Goal: Transaction & Acquisition: Obtain resource

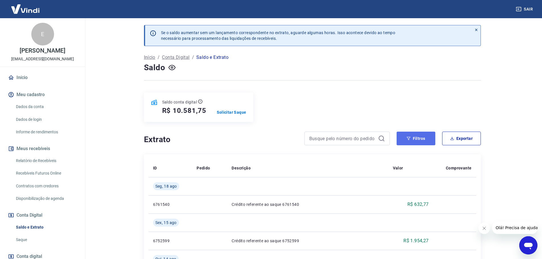
click at [427, 137] on button "Filtros" at bounding box center [415, 139] width 39 height 14
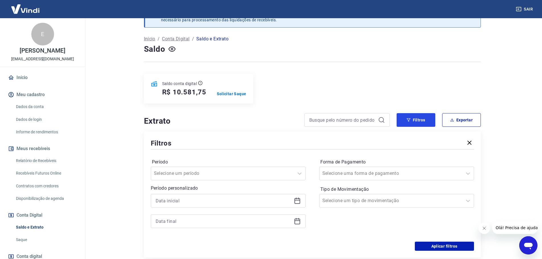
scroll to position [28, 0]
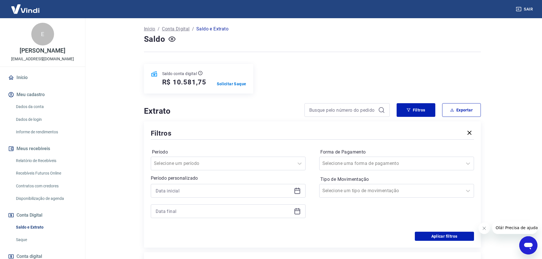
click at [295, 193] on icon at bounding box center [297, 190] width 7 height 7
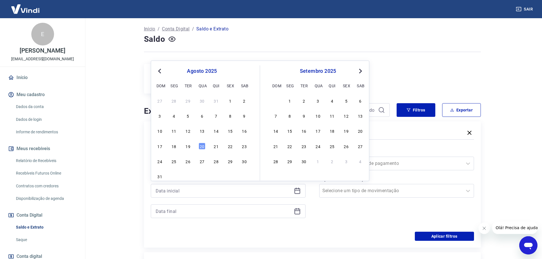
click at [157, 70] on button "Previous Month" at bounding box center [159, 71] width 7 height 7
click at [189, 103] on div "1" at bounding box center [188, 100] width 7 height 7
type input "[DATE]"
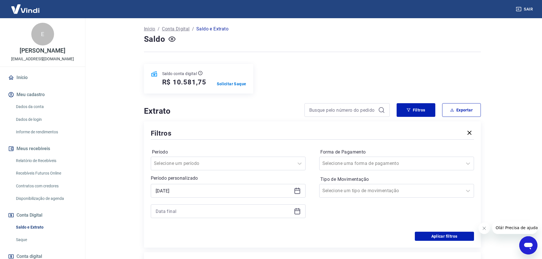
click at [294, 208] on icon at bounding box center [297, 211] width 7 height 7
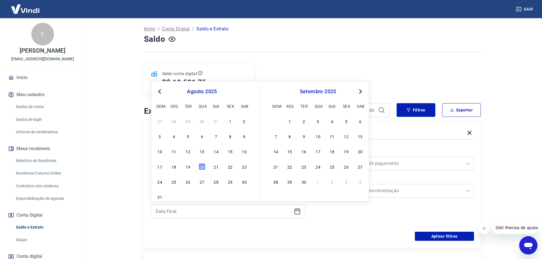
click at [160, 89] on span "Previous Month" at bounding box center [160, 91] width 0 height 7
click at [218, 181] on div "31" at bounding box center [216, 181] width 7 height 7
type input "[DATE]"
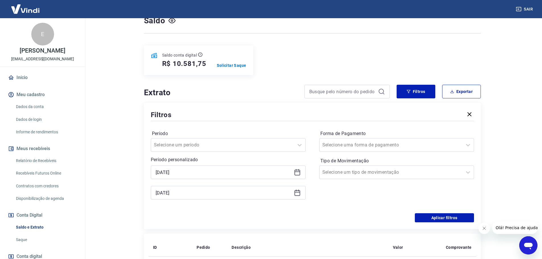
scroll to position [57, 0]
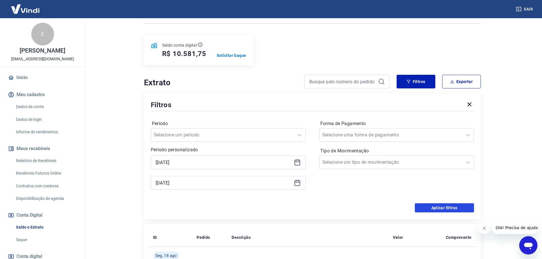
click at [435, 207] on button "Aplicar filtros" at bounding box center [444, 207] width 59 height 9
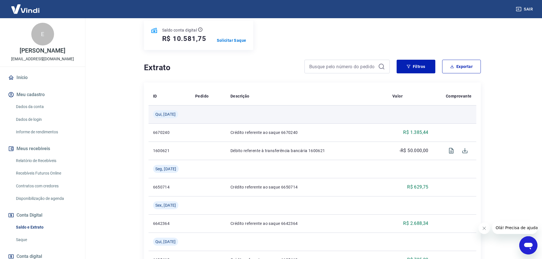
scroll to position [28, 0]
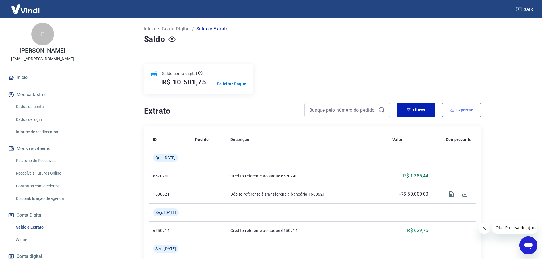
click at [458, 111] on button "Exportar" at bounding box center [461, 110] width 39 height 14
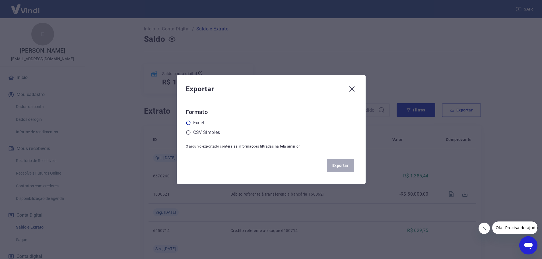
click at [199, 123] on label "Excel" at bounding box center [198, 122] width 11 height 7
click at [0, 0] on input "radio" at bounding box center [0, 0] width 0 height 0
click at [350, 166] on button "Exportar" at bounding box center [340, 166] width 27 height 14
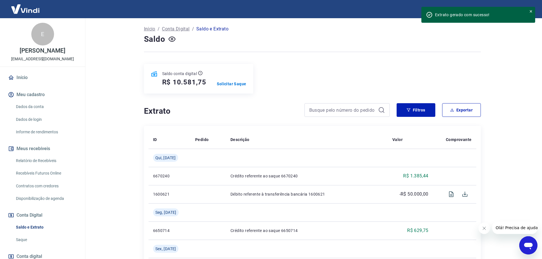
click at [121, 38] on main "[PERSON_NAME] aumentar sem um lançamento correspondente no extrato, aguarde alg…" at bounding box center [311, 110] width 459 height 241
drag, startPoint x: 28, startPoint y: 152, endPoint x: 28, endPoint y: 161, distance: 9.1
click at [28, 152] on button "Meus recebíveis" at bounding box center [42, 148] width 71 height 13
click at [28, 162] on link "Relatório de Recebíveis" at bounding box center [46, 161] width 65 height 12
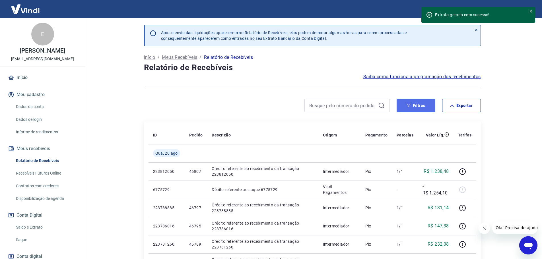
click at [418, 110] on button "Filtros" at bounding box center [415, 106] width 39 height 14
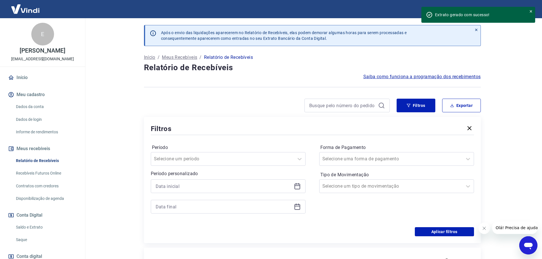
click at [294, 188] on icon at bounding box center [297, 186] width 7 height 7
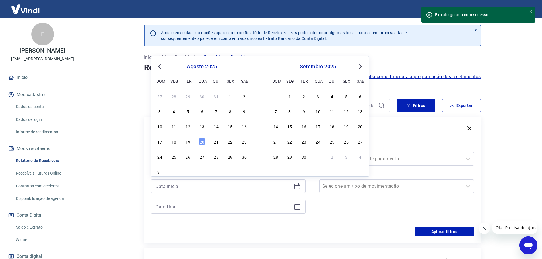
click at [160, 65] on span "Previous Month" at bounding box center [160, 66] width 0 height 7
click at [187, 94] on div "1" at bounding box center [188, 96] width 7 height 7
type input "[DATE]"
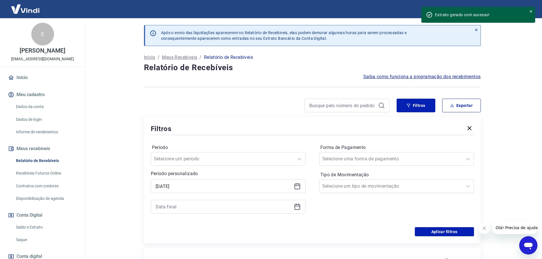
click at [299, 208] on icon at bounding box center [297, 206] width 7 height 7
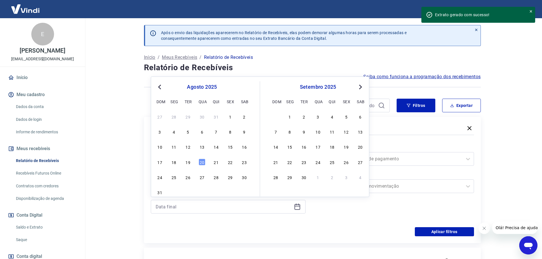
click at [158, 88] on button "Previous Month" at bounding box center [159, 87] width 7 height 7
click at [217, 179] on div "31" at bounding box center [216, 177] width 7 height 7
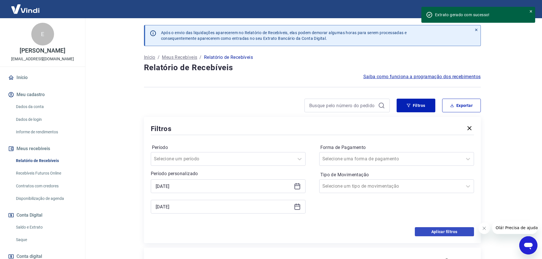
type input "[DATE]"
click at [439, 229] on button "Aplicar filtros" at bounding box center [444, 231] width 59 height 9
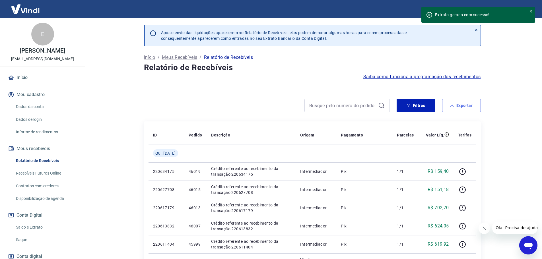
click at [449, 106] on button "Exportar" at bounding box center [461, 106] width 39 height 14
type input "[DATE]"
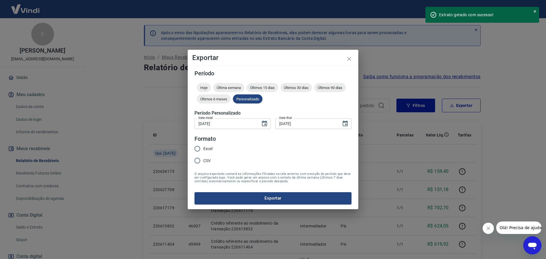
click at [199, 147] on input "Excel" at bounding box center [197, 149] width 12 height 12
radio input "true"
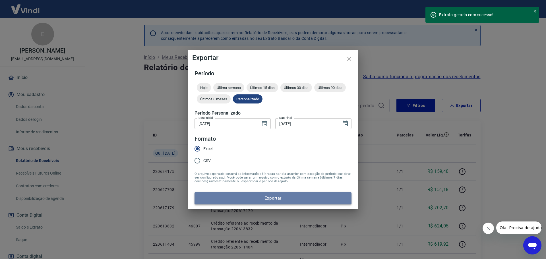
click at [220, 200] on button "Exportar" at bounding box center [273, 198] width 157 height 12
